Goal: Navigation & Orientation: Find specific page/section

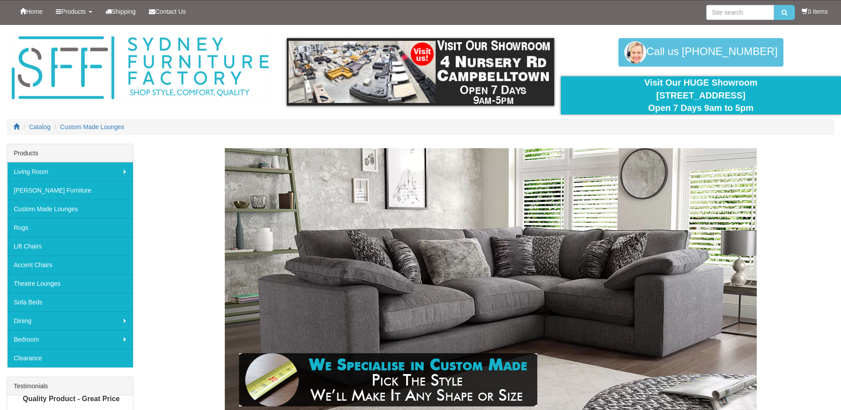
scroll to position [177, 0]
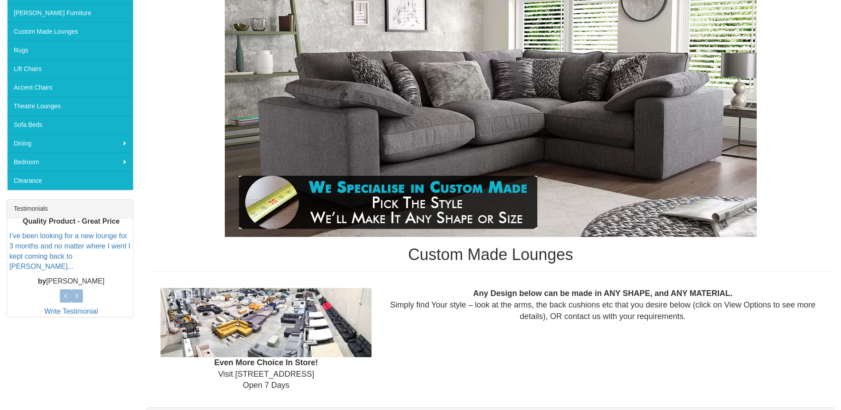
click at [492, 121] on img at bounding box center [491, 104] width 532 height 266
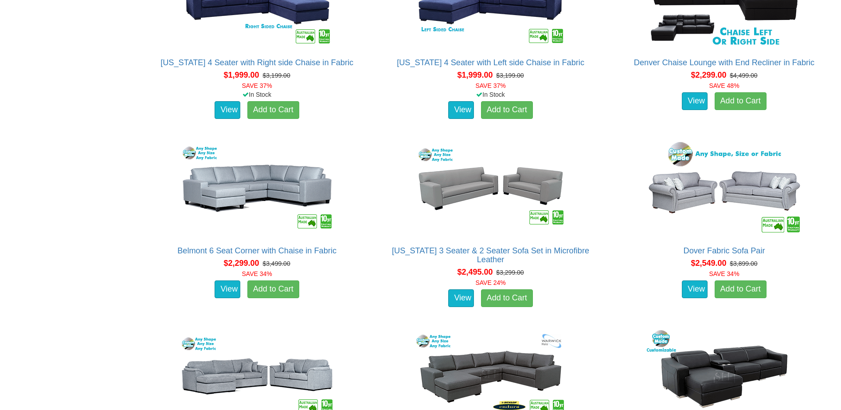
scroll to position [0, 0]
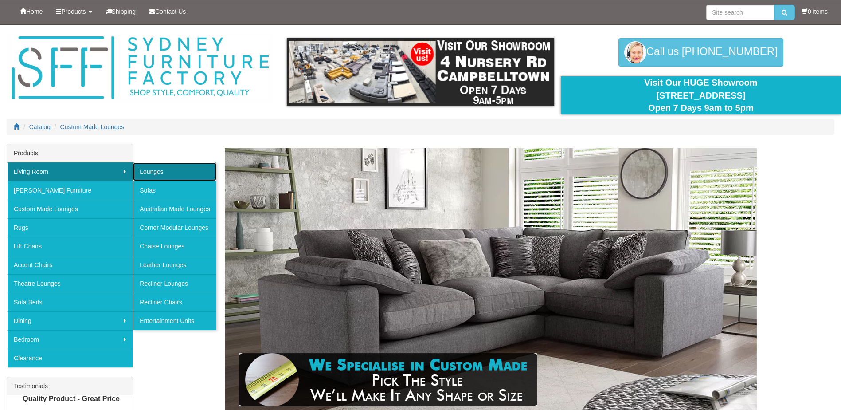
click at [155, 180] on link "Lounges" at bounding box center [174, 171] width 83 height 19
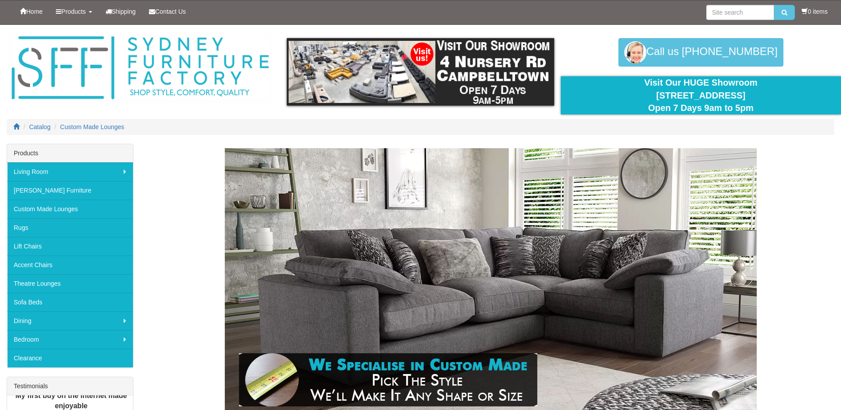
click at [220, 122] on ol "Catalog Custom Made Lounges" at bounding box center [421, 127] width 828 height 16
